Goal: Navigation & Orientation: Find specific page/section

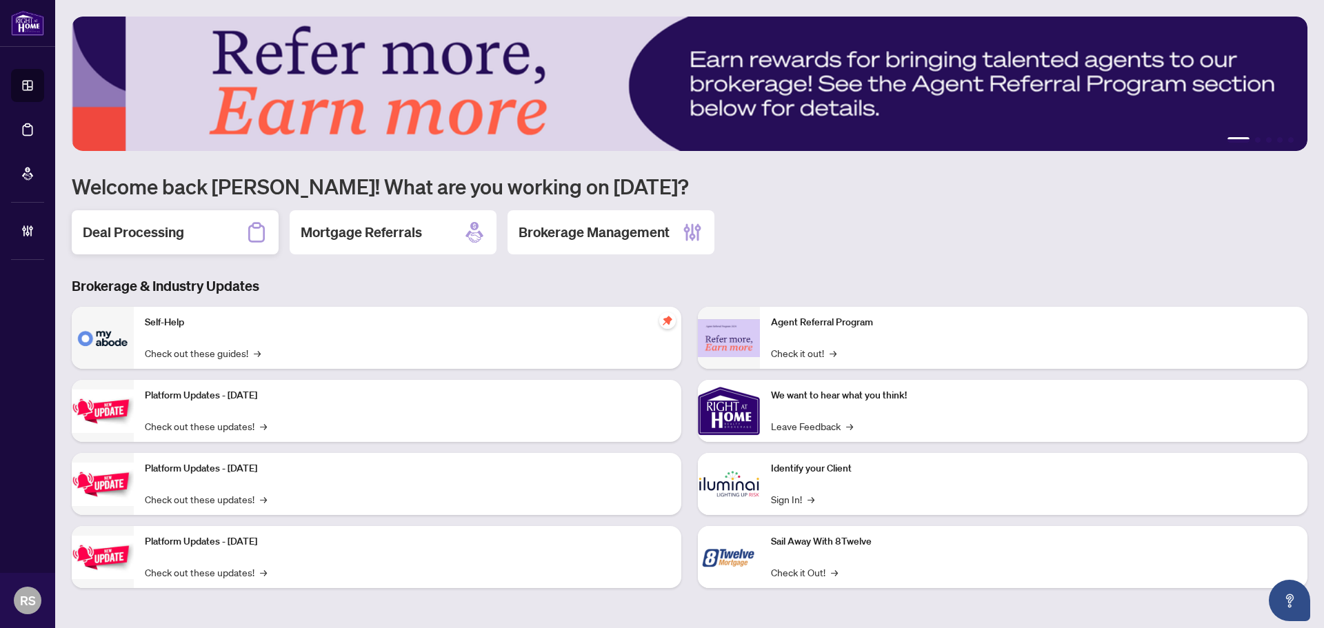
click at [168, 231] on h2 "Deal Processing" at bounding box center [133, 232] width 101 height 19
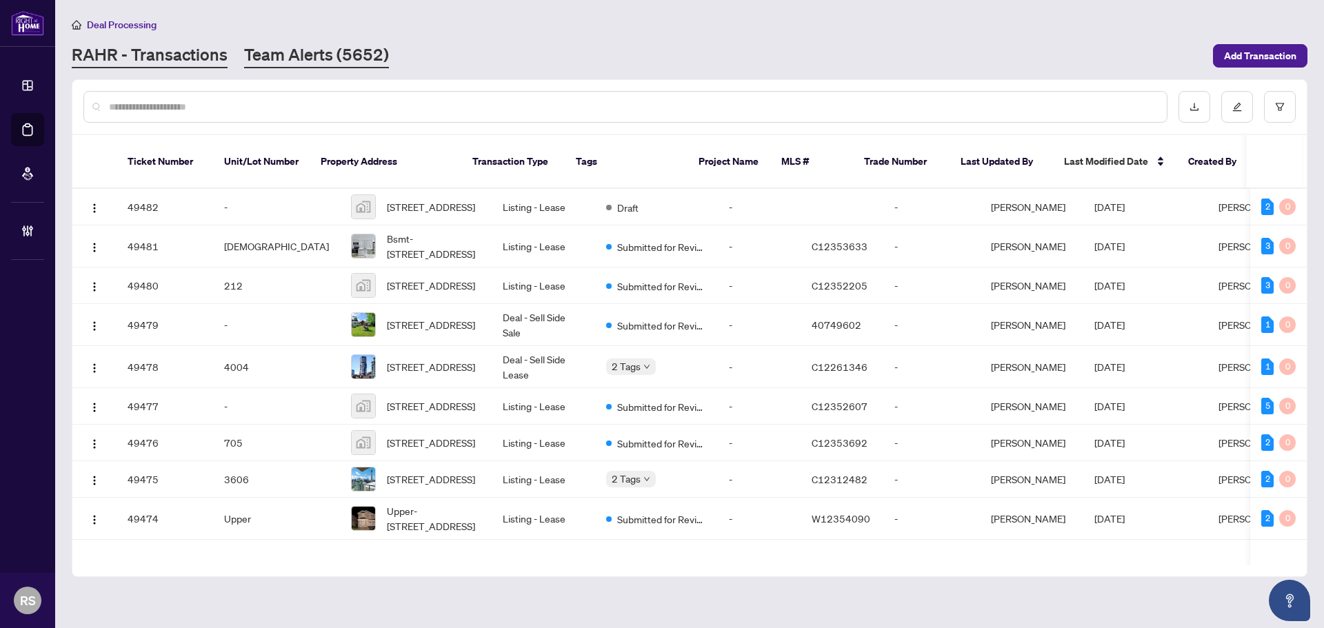
click at [309, 50] on link "Team Alerts (5652)" at bounding box center [316, 55] width 145 height 25
